Goal: Check status: Check status

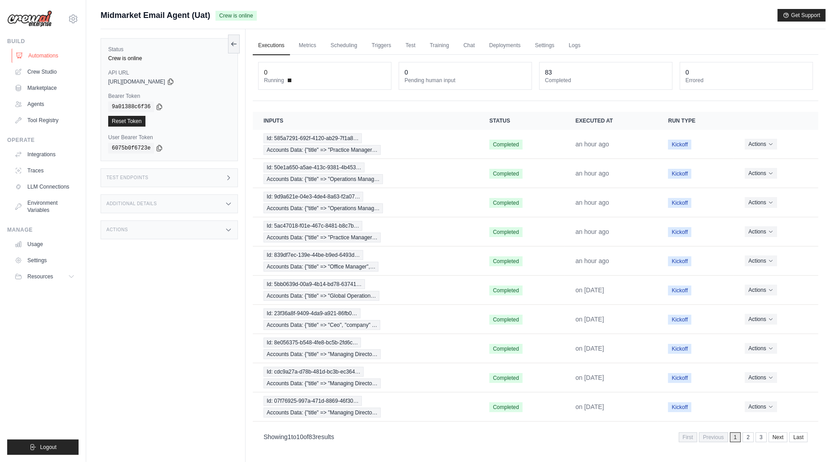
click at [48, 53] on link "Automations" at bounding box center [46, 56] width 68 height 14
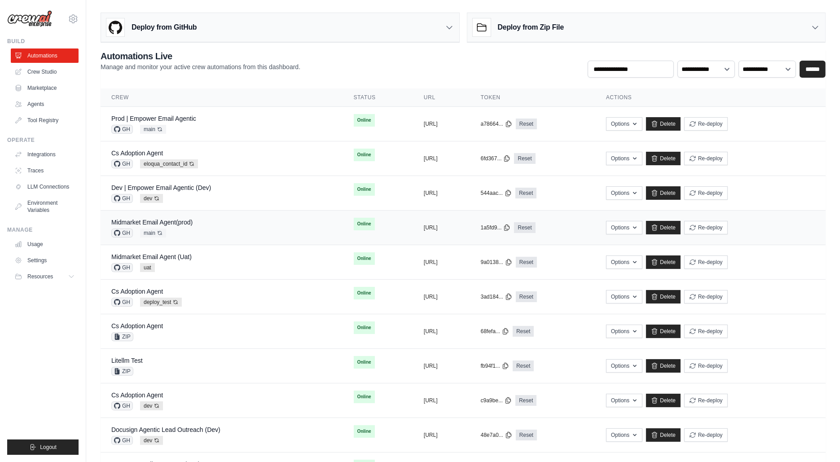
click at [183, 229] on div "GH main Auto-deploy enabled" at bounding box center [151, 233] width 81 height 9
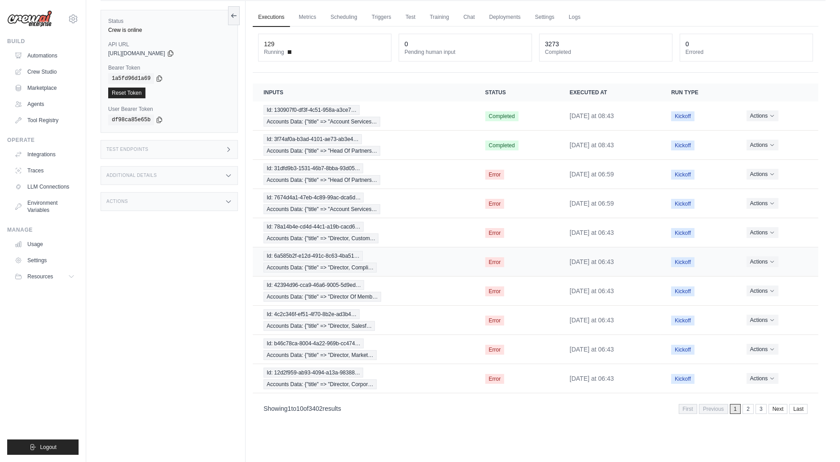
scroll to position [31, 0]
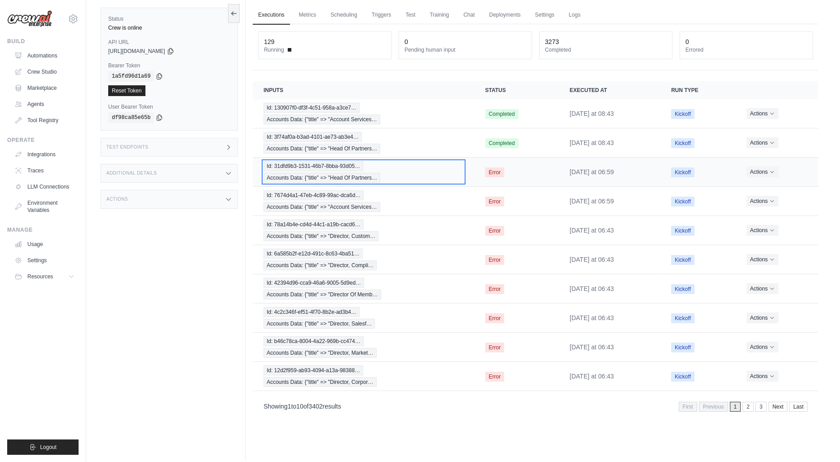
click at [311, 173] on span "Accounts Data: {"title" => "Head Of Partners…" at bounding box center [322, 178] width 117 height 10
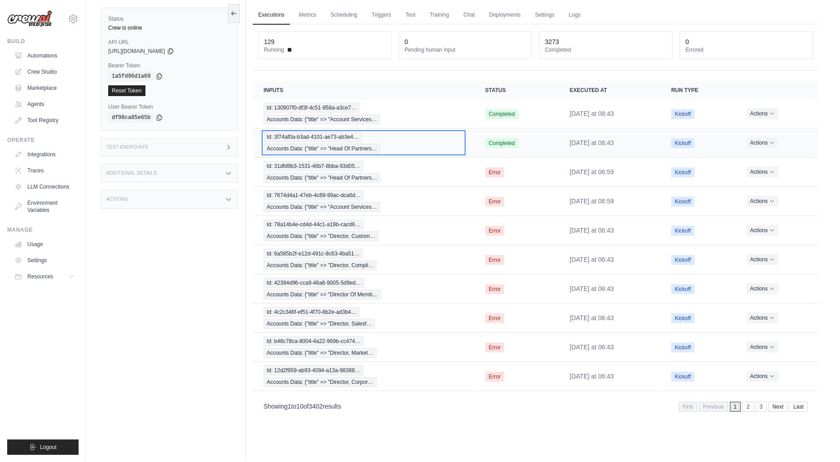
click at [374, 145] on span "Accounts Data: {"title" => "Head Of Partners…" at bounding box center [322, 149] width 117 height 10
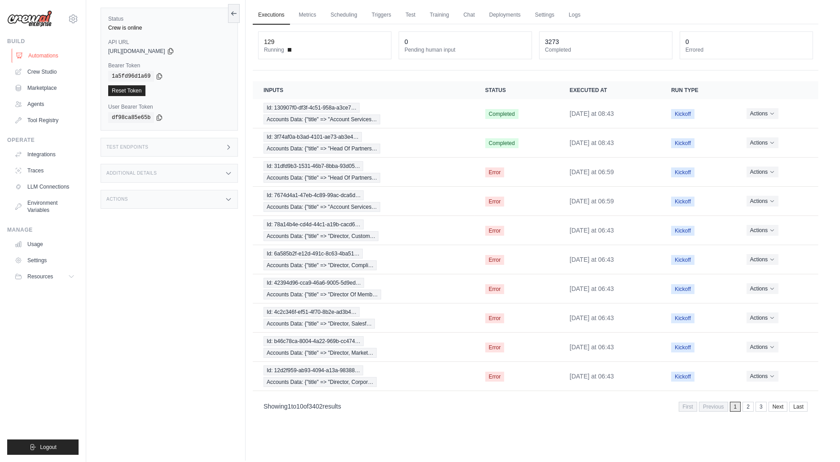
click at [41, 50] on link "Automations" at bounding box center [46, 56] width 68 height 14
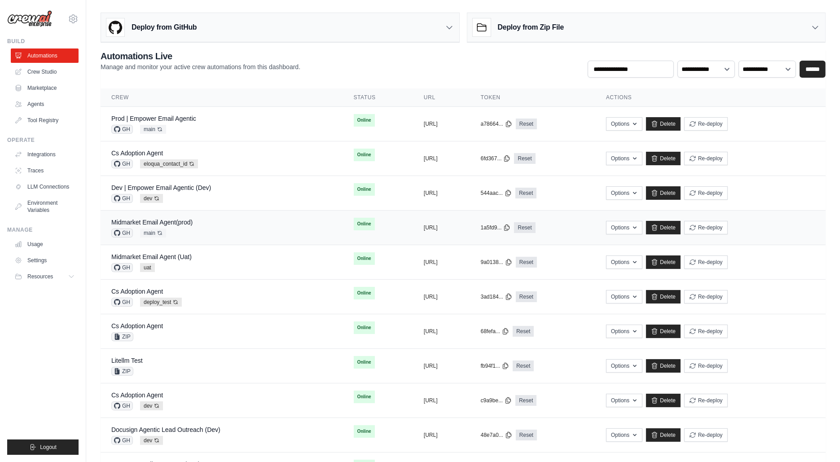
click at [201, 229] on div "Midmarket Email Agent(prod) GH main Auto-deploy enabled" at bounding box center [221, 228] width 221 height 20
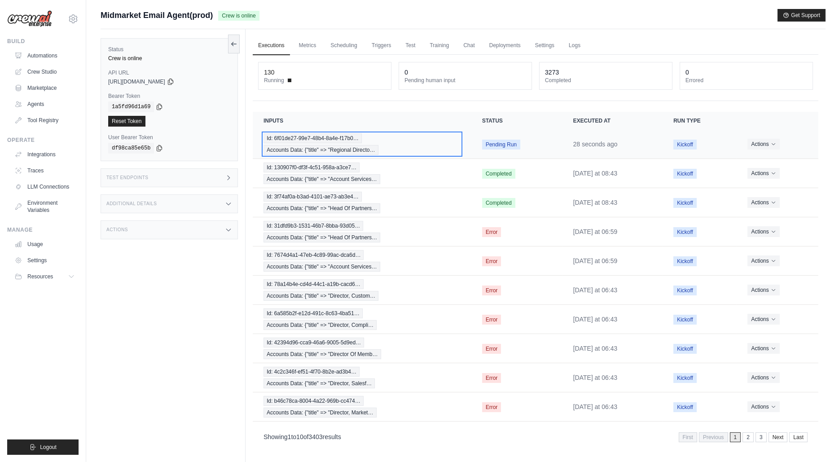
click at [306, 134] on span "Id: 6f01de27-99e7-48b4-8a4e-f17b0…" at bounding box center [313, 138] width 98 height 10
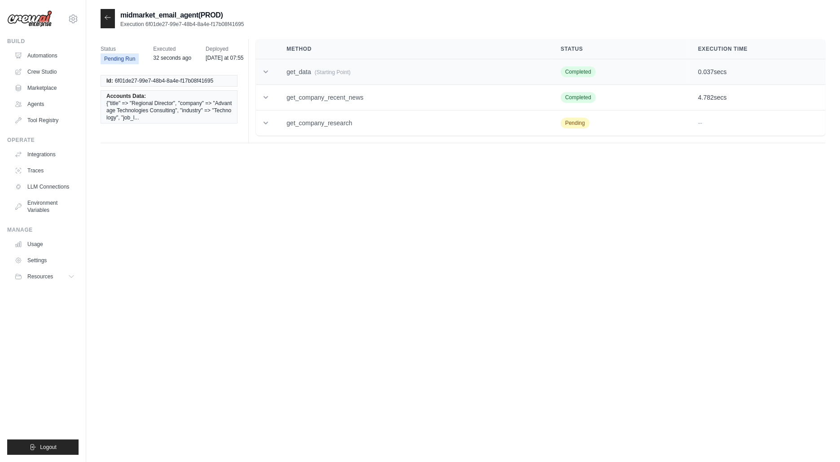
click at [290, 73] on td "get_data (Starting Point)" at bounding box center [413, 72] width 274 height 26
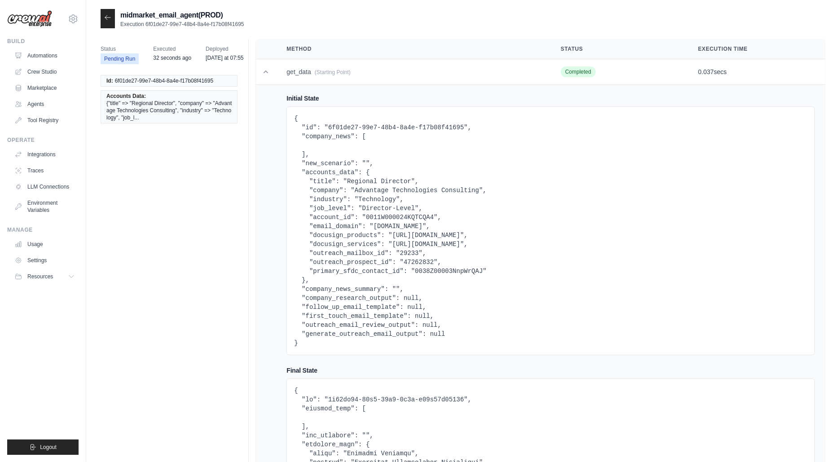
click at [386, 199] on pre "{ "id": "6f01de27-99e7-48b4-8a4e-f17b08f41695", "company_news": [ ], "new_scena…" at bounding box center [550, 231] width 513 height 234
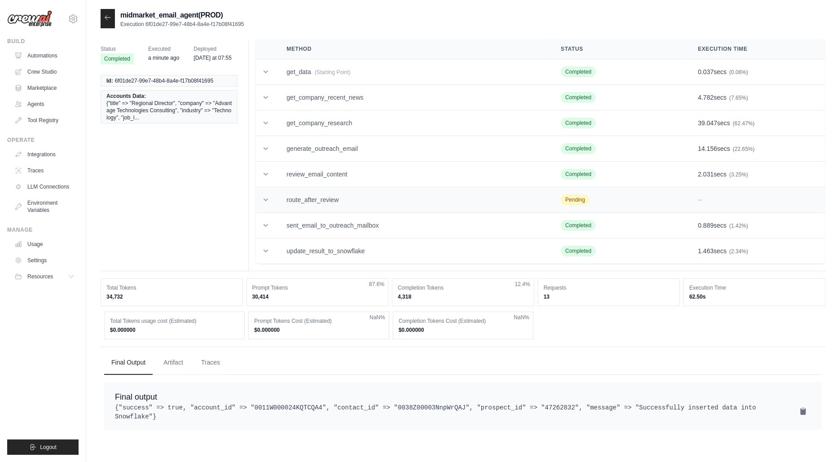
click at [290, 204] on td "route_after_review" at bounding box center [413, 200] width 274 height 26
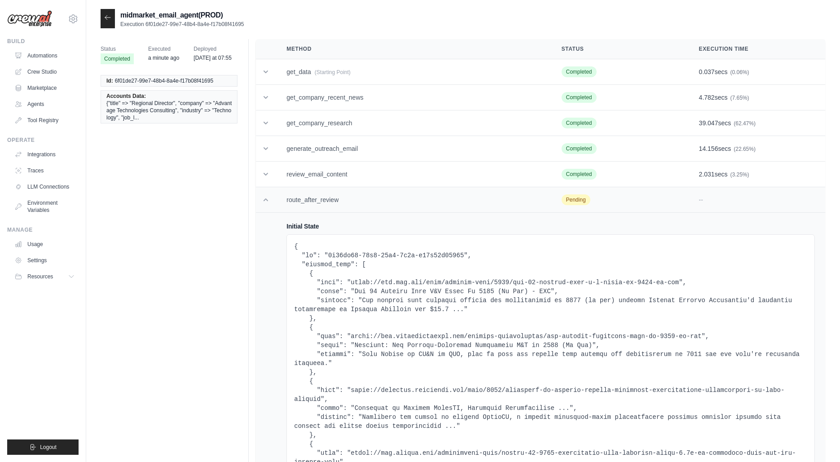
click at [288, 202] on td "route_after_review" at bounding box center [413, 200] width 275 height 26
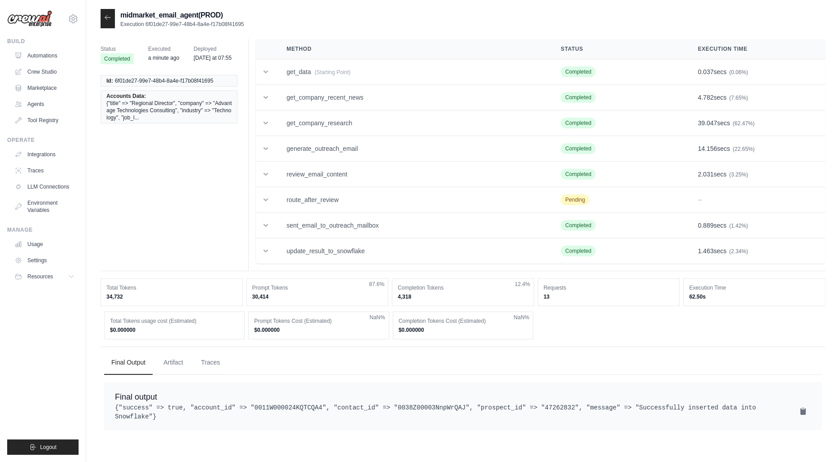
scroll to position [18, 0]
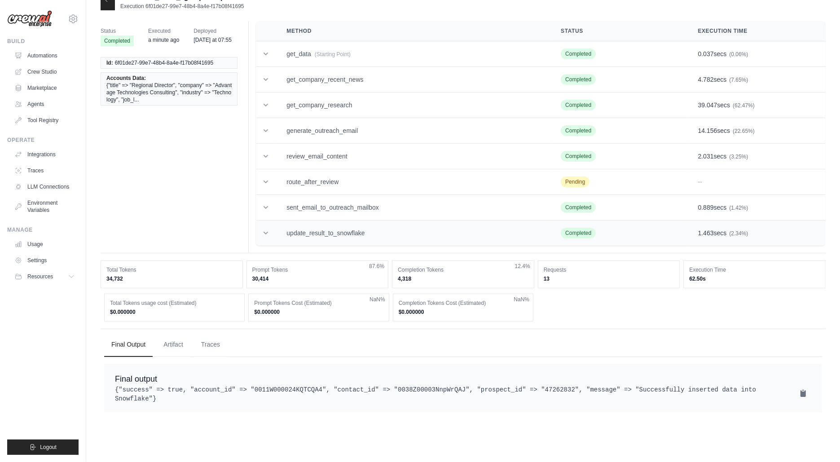
click at [295, 233] on td "update_result_to_snowflake" at bounding box center [413, 234] width 274 height 26
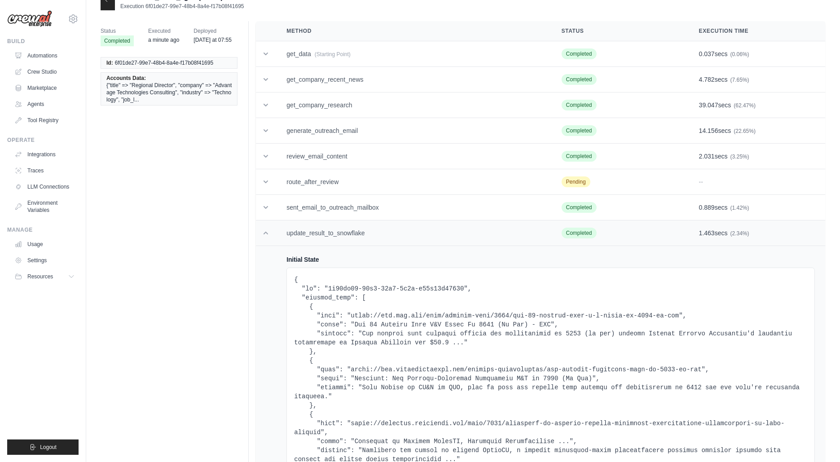
click at [295, 233] on td "update_result_to_snowflake" at bounding box center [413, 234] width 275 height 26
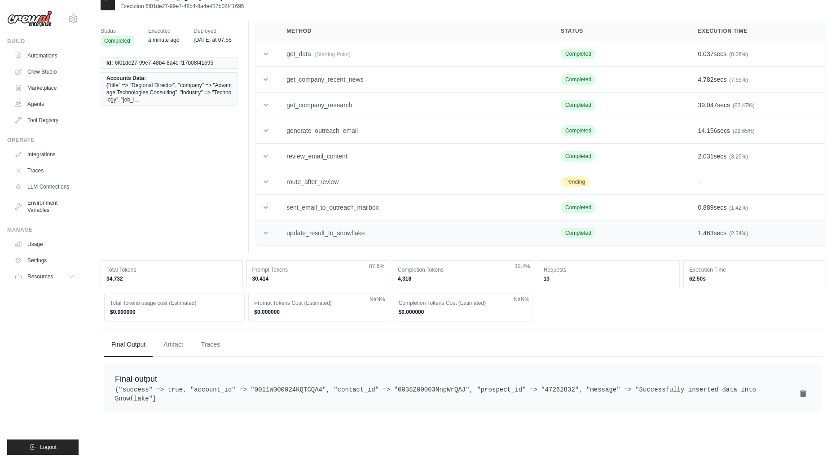
click at [345, 226] on td "update_result_to_snowflake" at bounding box center [413, 234] width 274 height 26
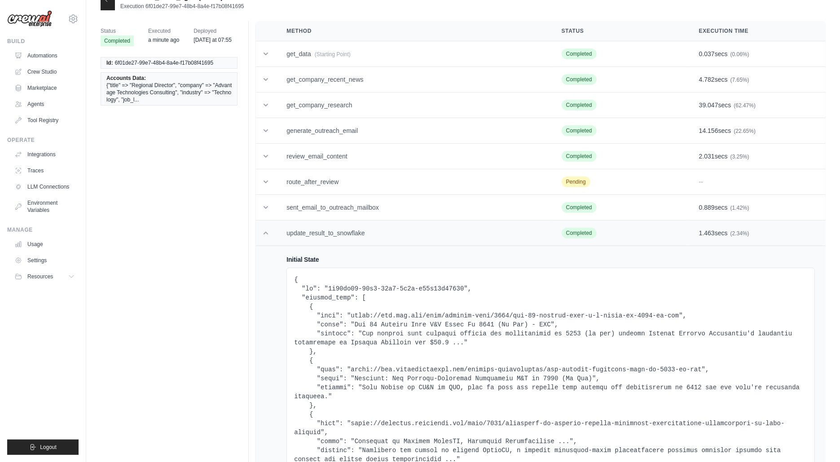
click at [345, 230] on td "update_result_to_snowflake" at bounding box center [413, 234] width 275 height 26
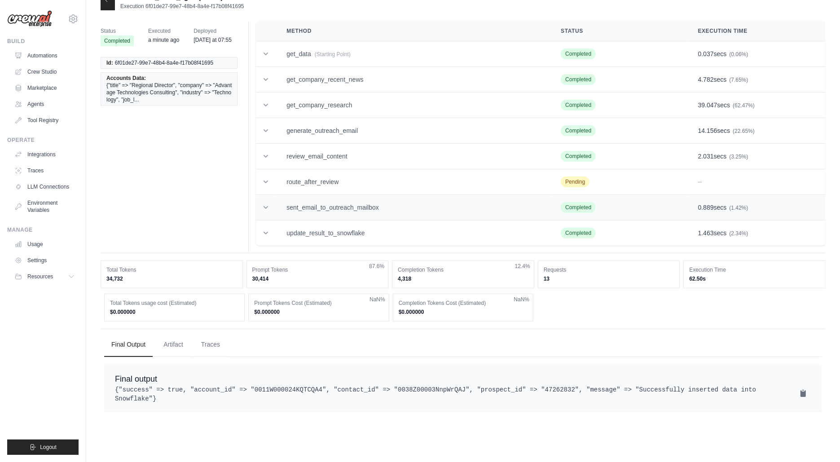
click at [344, 204] on td "sent_email_to_outreach_mailbox" at bounding box center [413, 208] width 274 height 26
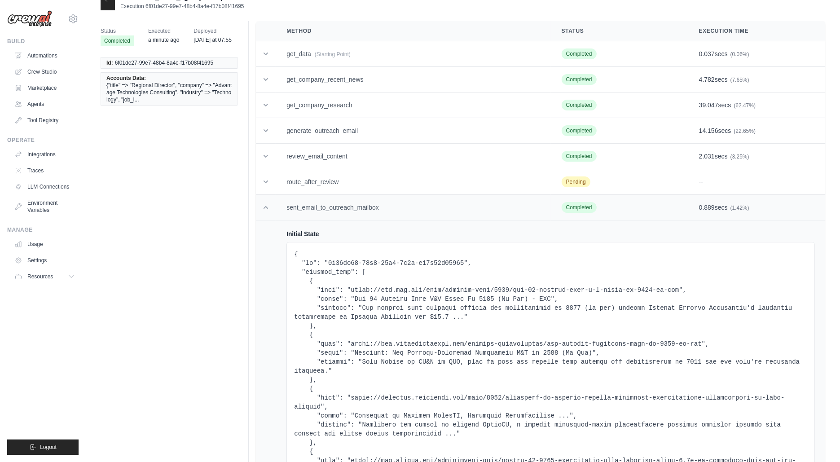
click at [344, 204] on td "sent_email_to_outreach_mailbox" at bounding box center [413, 208] width 275 height 26
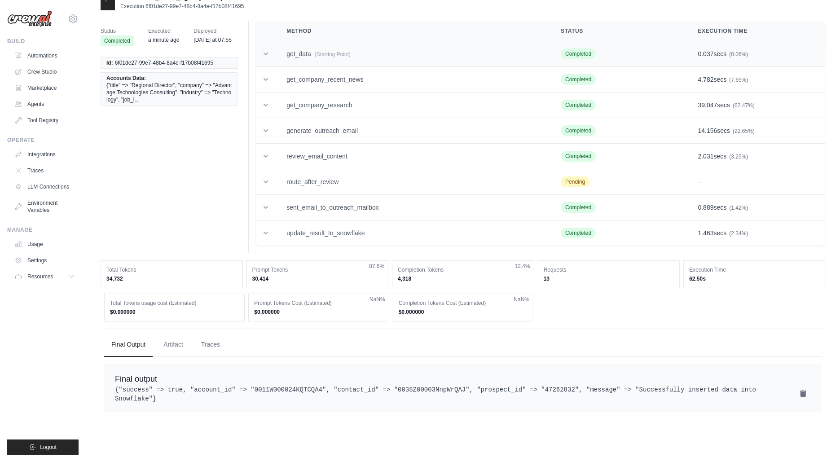
click at [338, 57] on td "get_data (Starting Point)" at bounding box center [413, 54] width 274 height 26
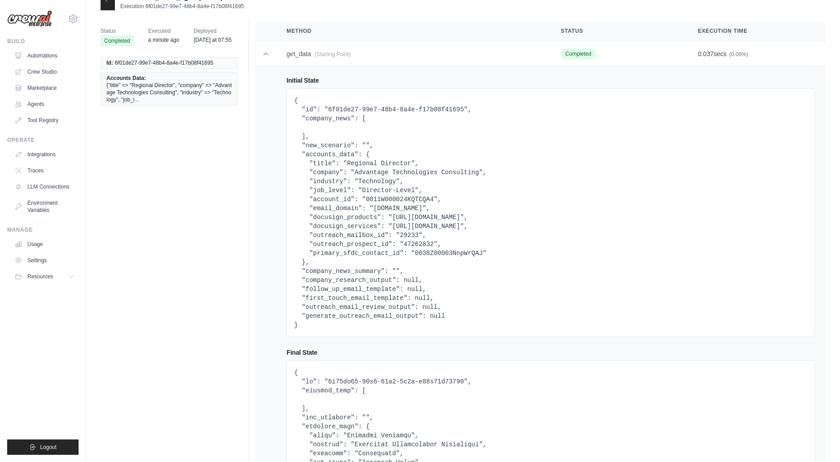
click at [421, 241] on pre "{ "id": "6f01de27-99e7-48b4-8a4e-f17b08f41695", "company_news": [ ], "new_scena…" at bounding box center [550, 213] width 513 height 234
copy pre "47262832"
